Goal: Check status

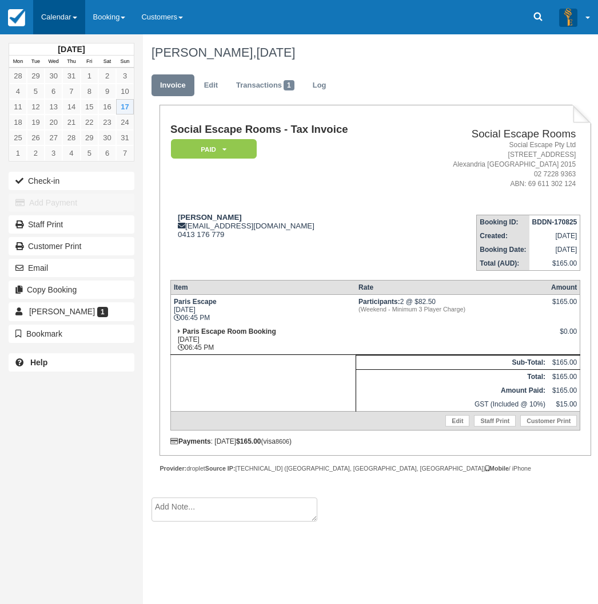
click at [61, 19] on link "Calendar" at bounding box center [59, 17] width 52 height 34
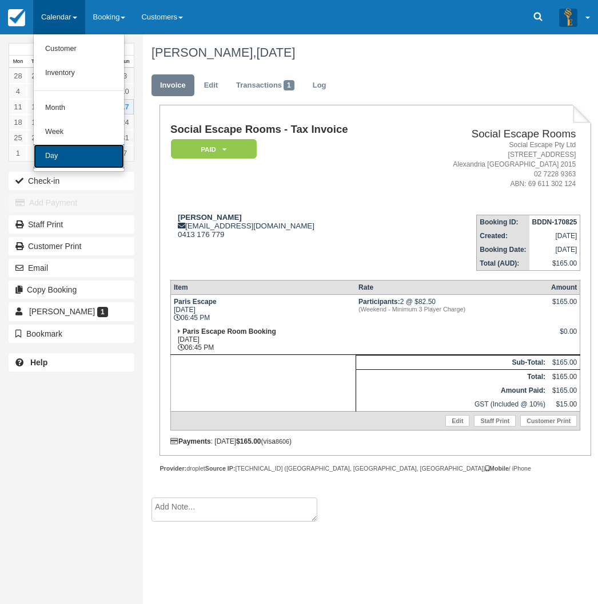
click at [73, 148] on link "Day" at bounding box center [79, 156] width 90 height 24
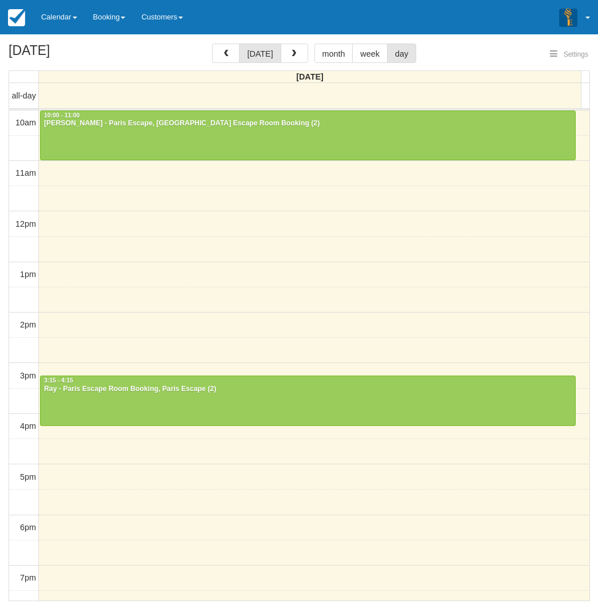
select select
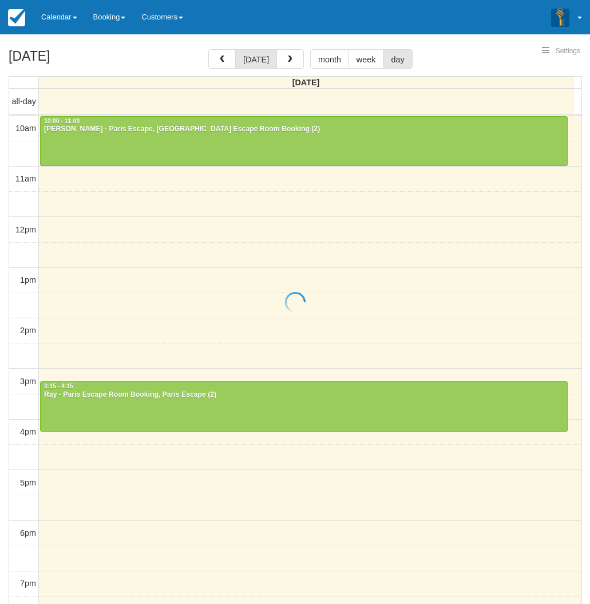
select select
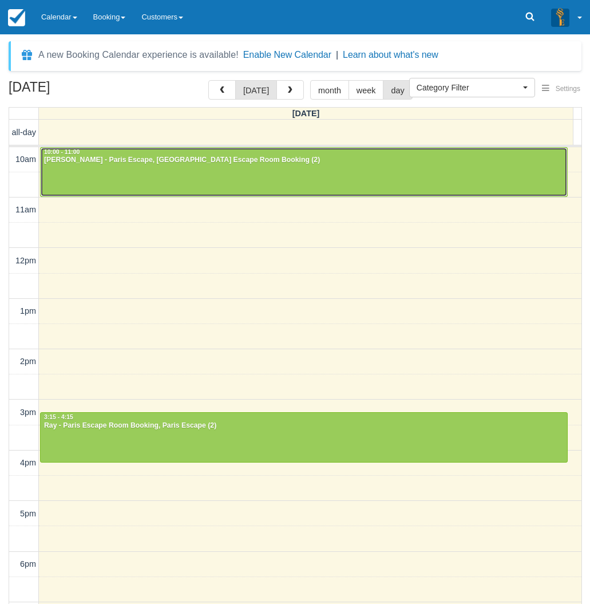
click at [104, 174] on div at bounding box center [304, 172] width 526 height 49
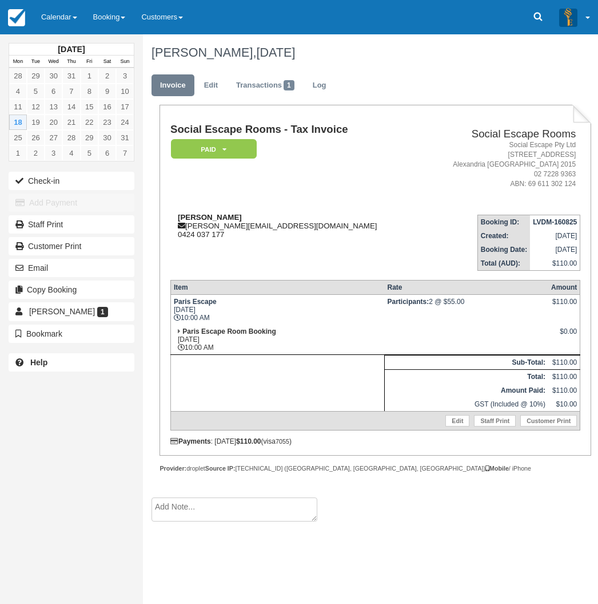
click at [192, 215] on strong "[PERSON_NAME]" at bounding box center [210, 217] width 64 height 9
drag, startPoint x: 192, startPoint y: 215, endPoint x: 210, endPoint y: 216, distance: 18.3
click at [210, 216] on strong "[PERSON_NAME]" at bounding box center [210, 217] width 64 height 9
copy strong "[PERSON_NAME]"
